Goal: Task Accomplishment & Management: Manage account settings

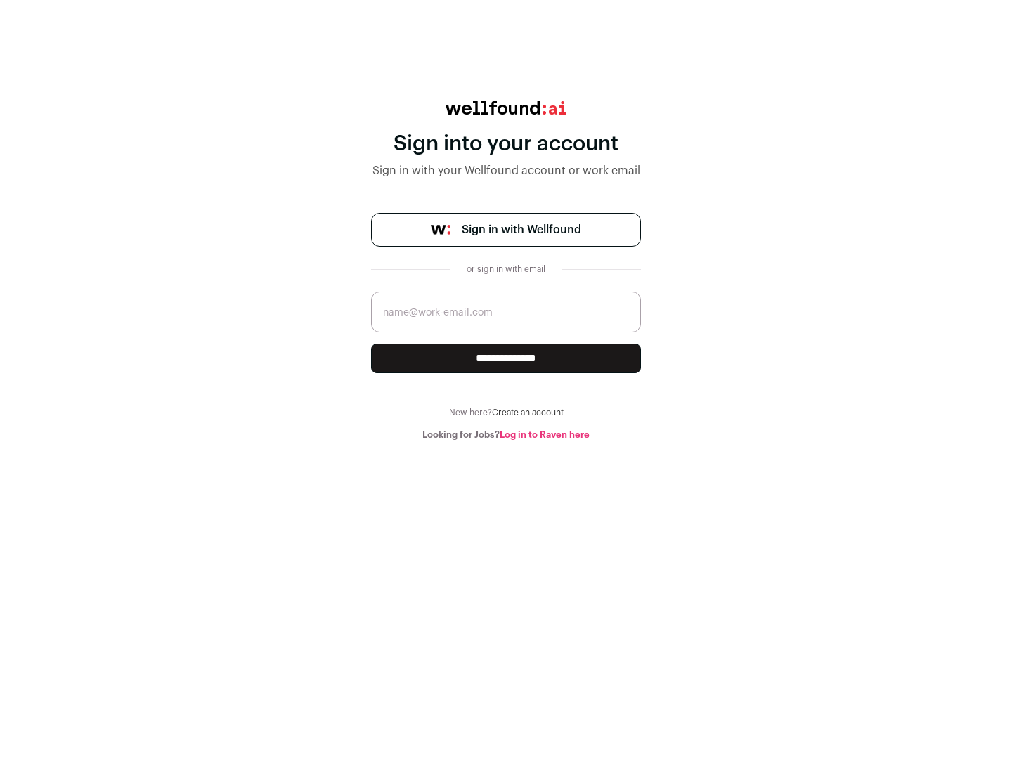
click at [521, 230] on span "Sign in with Wellfound" at bounding box center [521, 229] width 119 height 17
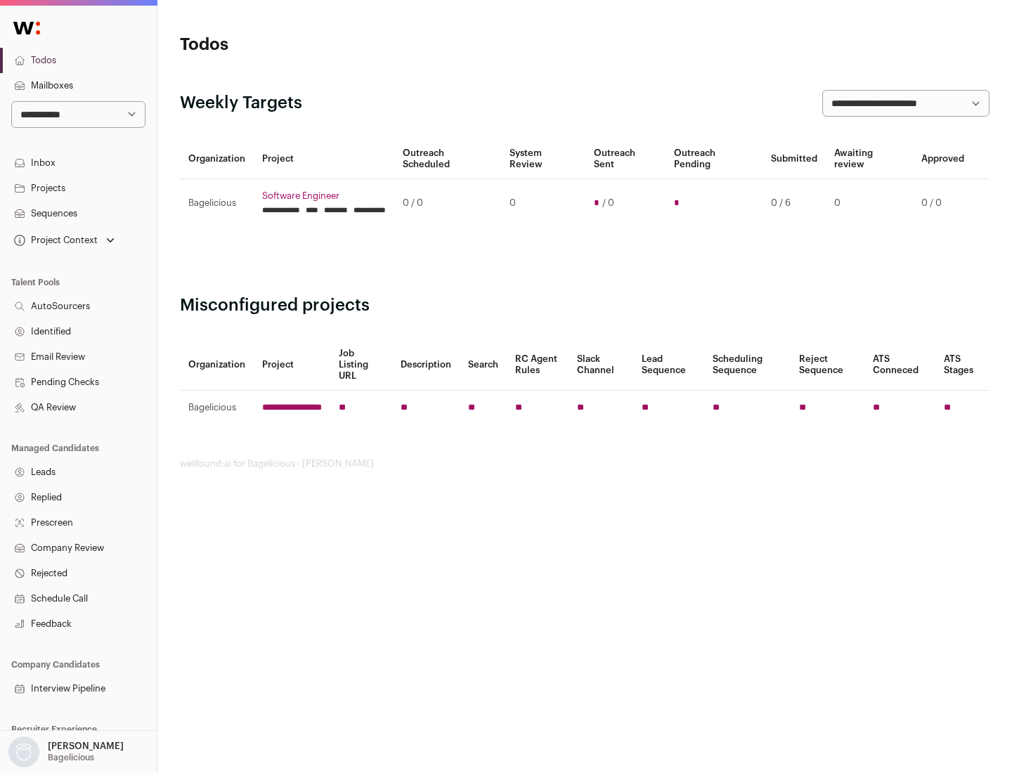
click at [78, 188] on link "Projects" at bounding box center [78, 188] width 157 height 25
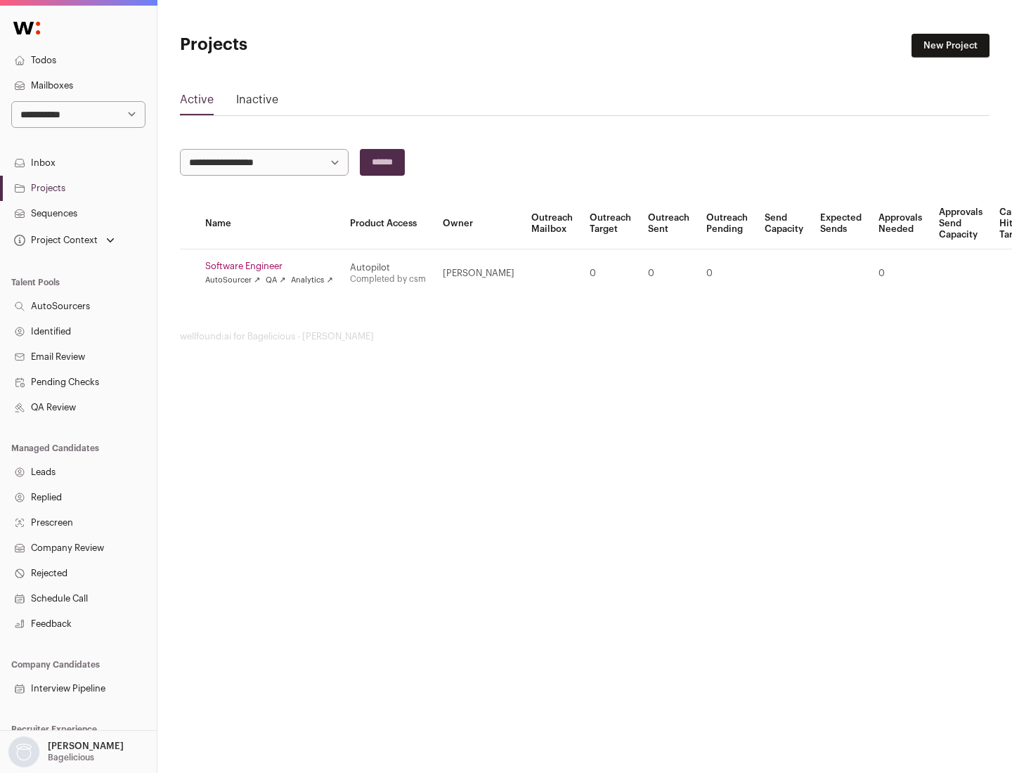
click at [273, 266] on link "Software Engineer" at bounding box center [269, 266] width 128 height 11
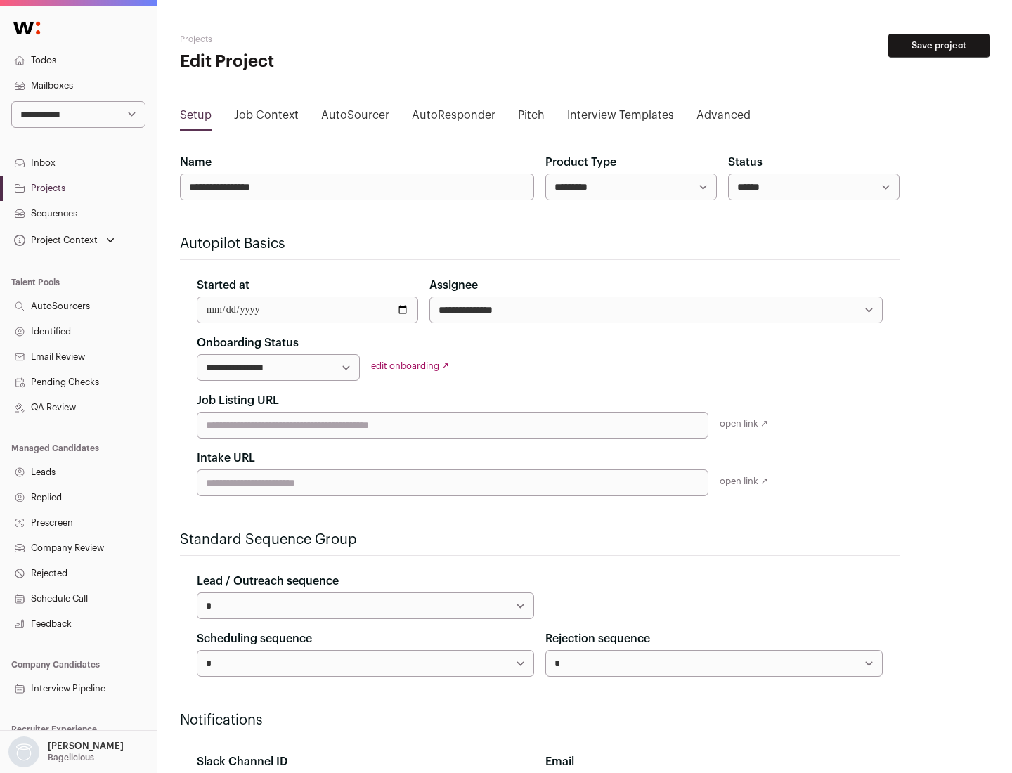
click at [939, 46] on button "Save project" at bounding box center [938, 46] width 101 height 24
